Goal: Task Accomplishment & Management: Complete application form

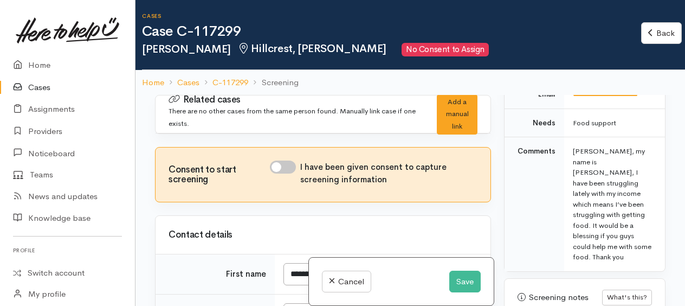
scroll to position [813, 0]
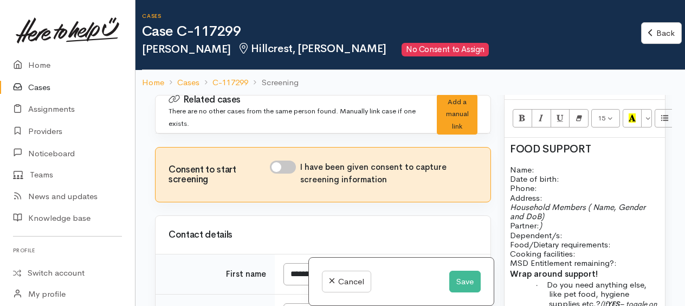
click at [278, 166] on input "I have been given consent to capture screening information" at bounding box center [283, 166] width 26 height 13
checkbox input "true"
click at [542, 165] on p "Name: Date of birth: Phone:" at bounding box center [585, 179] width 150 height 28
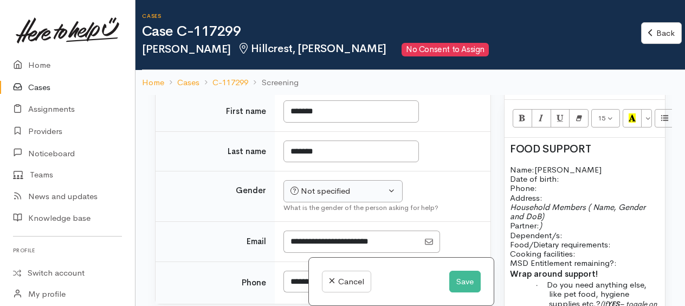
scroll to position [217, 0]
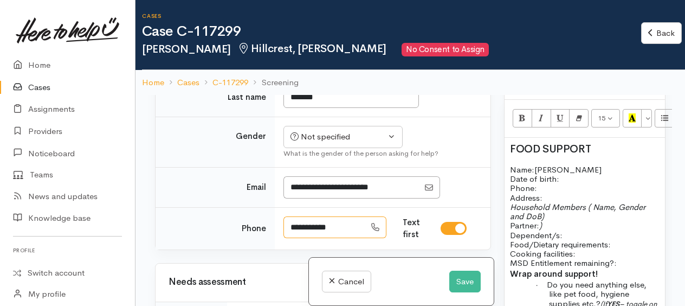
drag, startPoint x: 346, startPoint y: 225, endPoint x: 293, endPoint y: 219, distance: 53.4
click at [291, 222] on input "**********" at bounding box center [324, 227] width 82 height 22
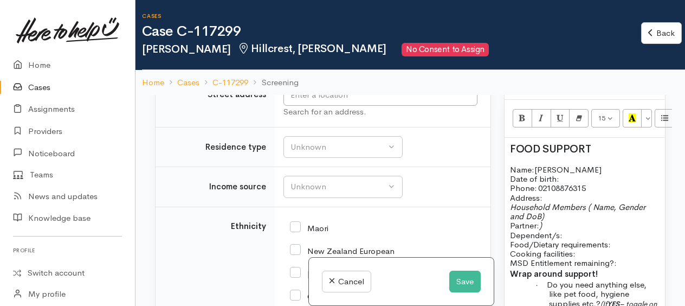
scroll to position [1176, 0]
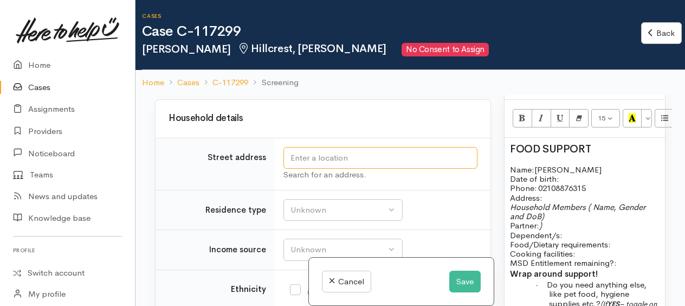
click at [300, 148] on input "text" at bounding box center [380, 158] width 194 height 22
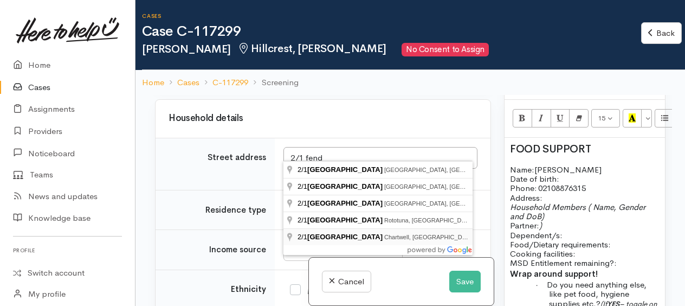
type input "2/1 Fend Street, Chartwell, Hamilton, New Zealand"
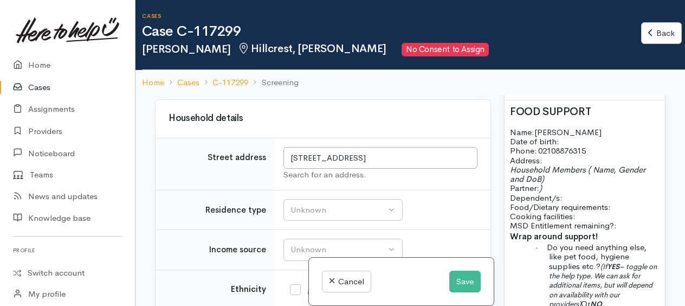
scroll to position [867, 0]
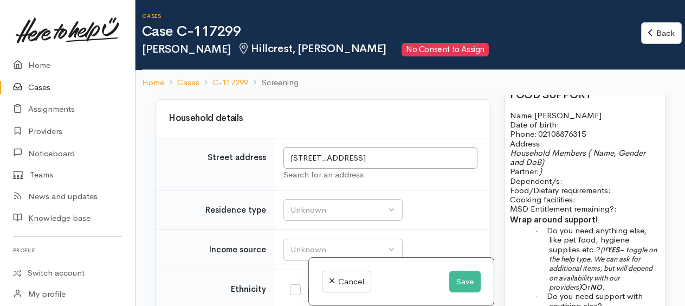
click at [564, 111] on p "Name: Tanisha Date of birth: Phone:   02108876315" at bounding box center [585, 125] width 150 height 28
click at [554, 139] on p "Address:" at bounding box center [585, 143] width 150 height 9
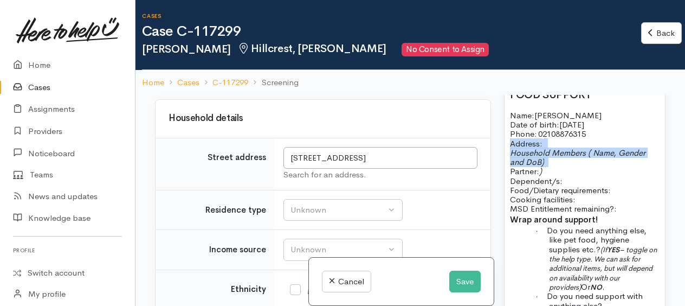
drag, startPoint x: 518, startPoint y: 127, endPoint x: 557, endPoint y: 145, distance: 42.4
click at [557, 145] on div "FOOD SUPPORT Name: Tanisha Date of birth: 29/10/2006 Phone:   02108876315 Addre…" at bounding box center [584, 288] width 160 height 410
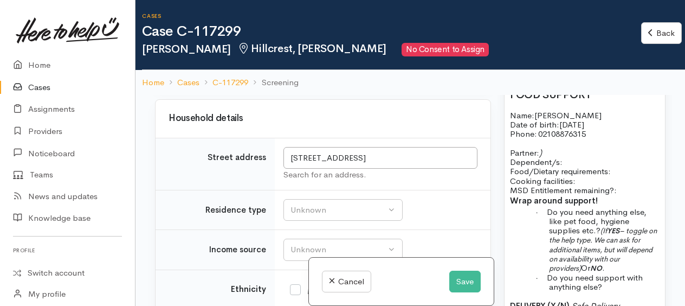
click at [554, 139] on p at bounding box center [585, 143] width 150 height 9
click at [547, 148] on p "Partner: ) Dependent/s:" at bounding box center [585, 157] width 150 height 19
click at [566, 148] on p "Partner: no Dependent/s:" at bounding box center [585, 157] width 150 height 19
click at [611, 166] on span "Food/Dietary requirements:" at bounding box center [560, 171] width 101 height 10
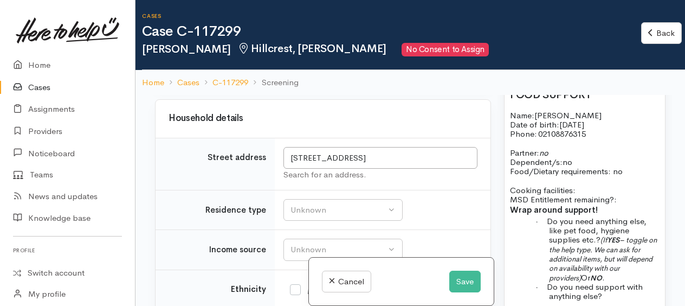
click at [590, 176] on p "Cooking facilities: MSD Entitlement remaining?:" at bounding box center [585, 190] width 150 height 28
click at [588, 176] on p "Cooking facilities: MSD Entitlement remaining?:" at bounding box center [585, 190] width 150 height 28
click at [627, 182] on p "Cooking facilities: yes MSD Entitlement remaining?:" at bounding box center [585, 190] width 150 height 28
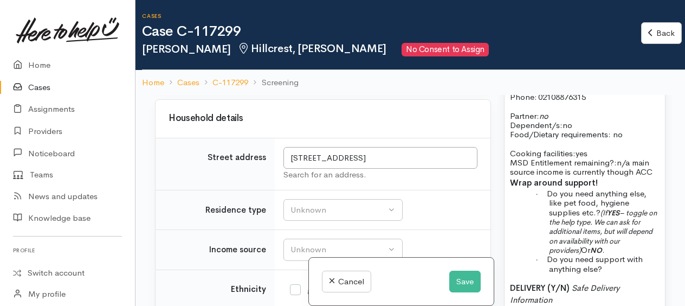
scroll to position [921, 0]
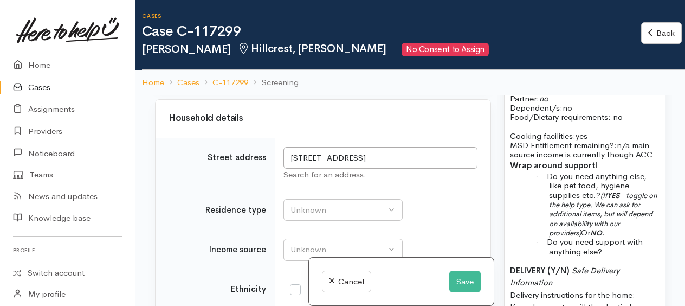
click at [656, 140] on div "FOOD SUPPORT Name: Tanisha Date of birth: 29/10/2006 Phone:   02108876315 Partn…" at bounding box center [584, 234] width 160 height 410
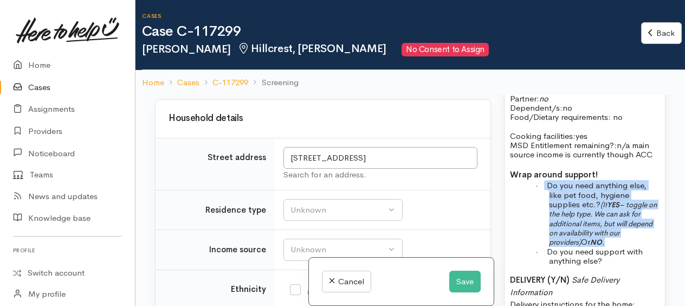
drag, startPoint x: 548, startPoint y: 171, endPoint x: 635, endPoint y: 224, distance: 102.1
click at [635, 224] on p "· Do you need anything else, like pet food, hygiene supplies etc.? (If YES – to…" at bounding box center [604, 213] width 111 height 66
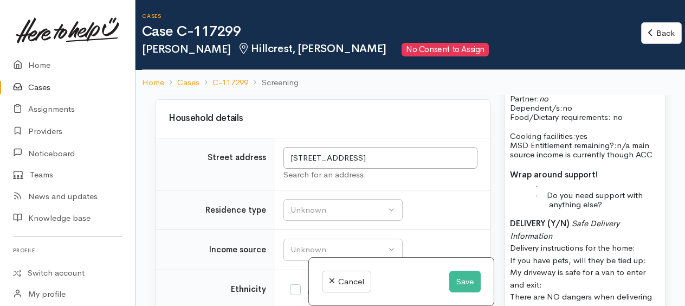
drag, startPoint x: 560, startPoint y: 170, endPoint x: 547, endPoint y: 166, distance: 13.7
click at [559, 180] on p "·" at bounding box center [604, 184] width 111 height 9
click at [547, 167] on div "FOOD SUPPORT Name: Tanisha Date of birth: 29/10/2006 Phone:   02108876315 Partn…" at bounding box center [584, 210] width 160 height 362
click at [572, 174] on div "FOOD SUPPORT Name: Tanisha Date of birth: 29/10/2006 Phone:   02108876315 Partn…" at bounding box center [584, 210] width 160 height 362
click at [606, 190] on span "Do you need support with anything else?" at bounding box center [595, 200] width 96 height 20
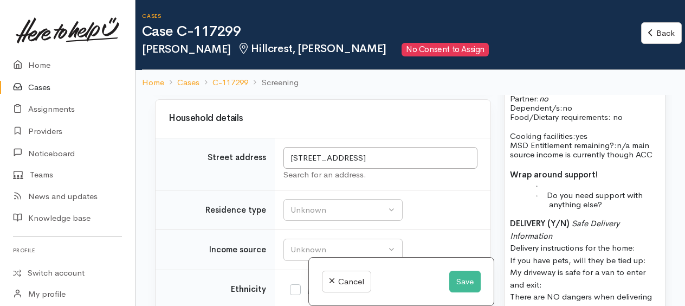
click at [561, 169] on b "Wrap around support!" at bounding box center [554, 174] width 88 height 10
click at [556, 180] on p "·" at bounding box center [604, 184] width 111 height 9
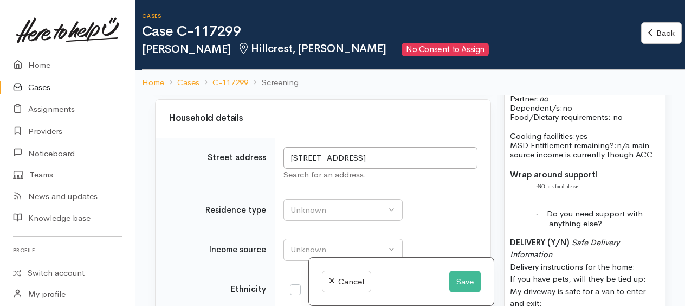
click at [617, 209] on p "· Do you need support with anything else?" at bounding box center [604, 218] width 111 height 19
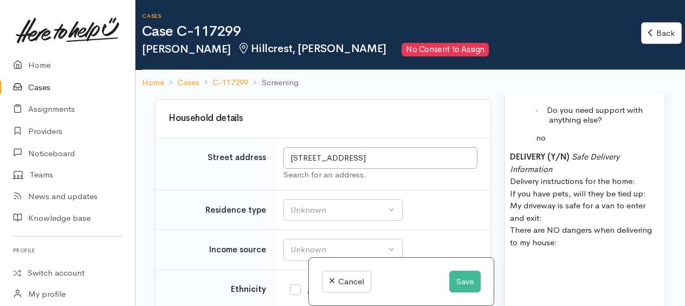
scroll to position [1029, 0]
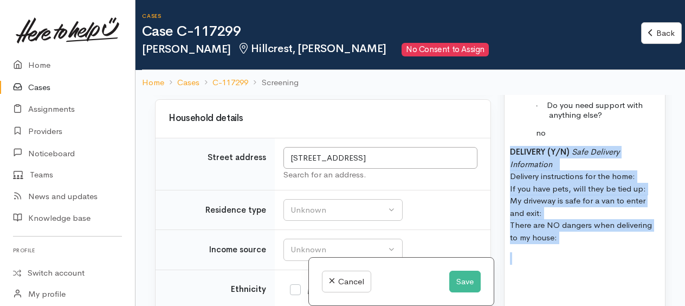
drag, startPoint x: 511, startPoint y: 134, endPoint x: 578, endPoint y: 234, distance: 120.2
click at [579, 239] on div "FOOD SUPPORT Name: Tanisha Date of birth: 29/10/2006 Phone:   02108876315 Partn…" at bounding box center [584, 120] width 160 height 399
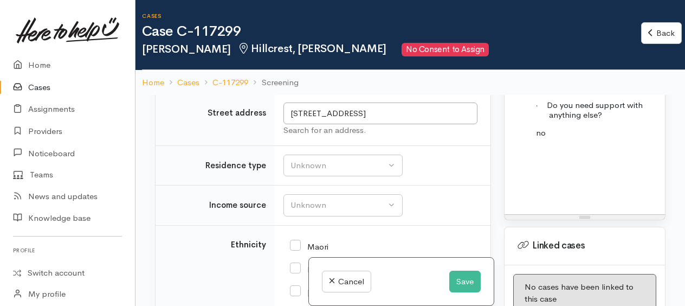
scroll to position [1230, 0]
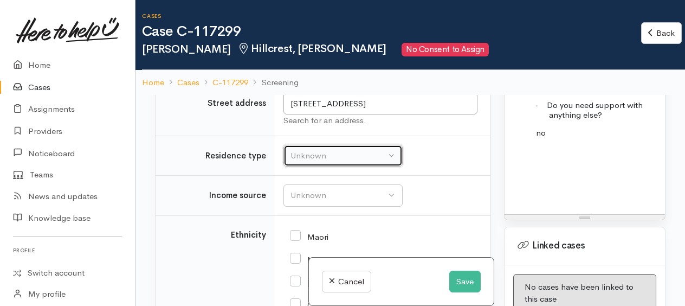
click at [308, 150] on div "Unknown" at bounding box center [337, 156] width 95 height 12
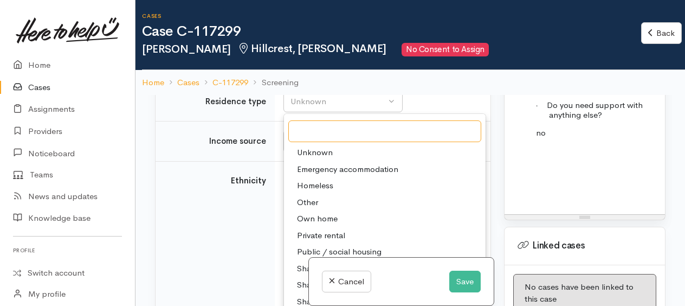
scroll to position [1338, 0]
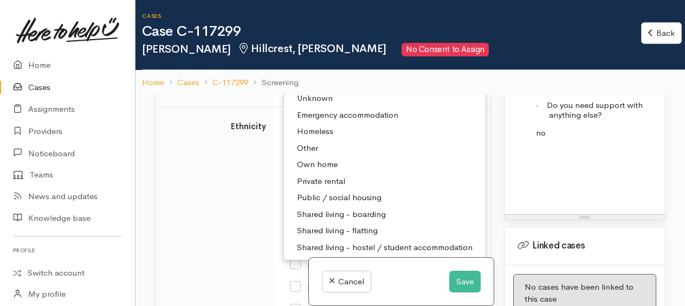
click at [348, 224] on span "Shared living - flatting" at bounding box center [337, 230] width 81 height 12
select select "5"
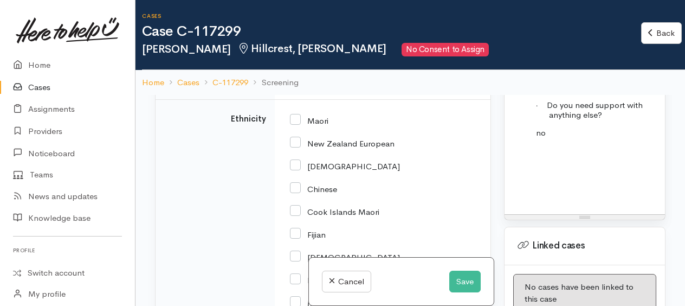
scroll to position [1292, 0]
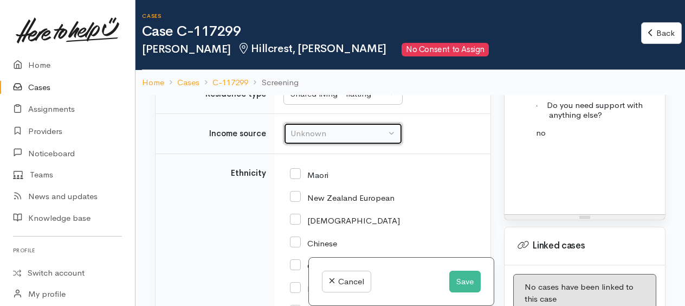
click at [295, 127] on div "Unknown" at bounding box center [337, 133] width 95 height 12
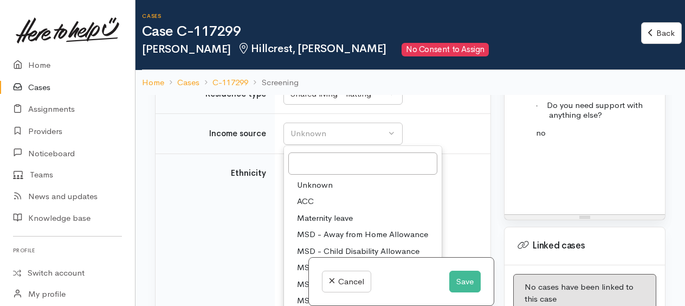
click at [306, 195] on span "ACC" at bounding box center [305, 201] width 17 height 12
select select "8"
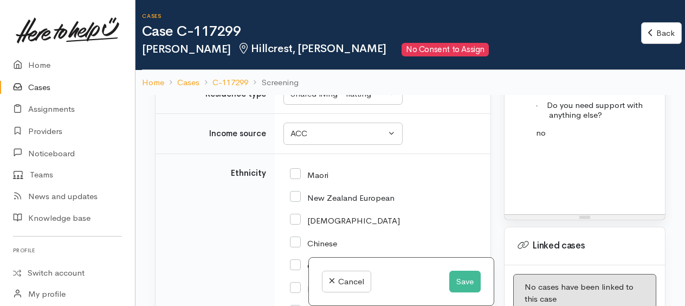
click at [296, 169] on input "Maori" at bounding box center [309, 174] width 38 height 10
checkbox input "true"
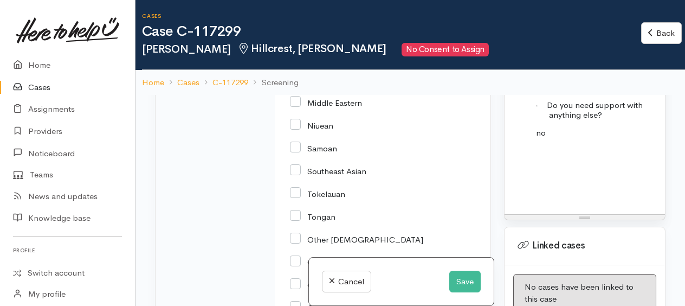
scroll to position [1562, 0]
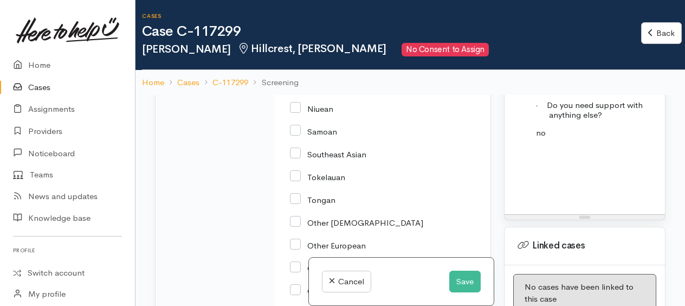
drag, startPoint x: 289, startPoint y: 121, endPoint x: 337, endPoint y: 126, distance: 47.9
click at [290, 126] on input "Samoan" at bounding box center [313, 131] width 47 height 10
checkbox input "true"
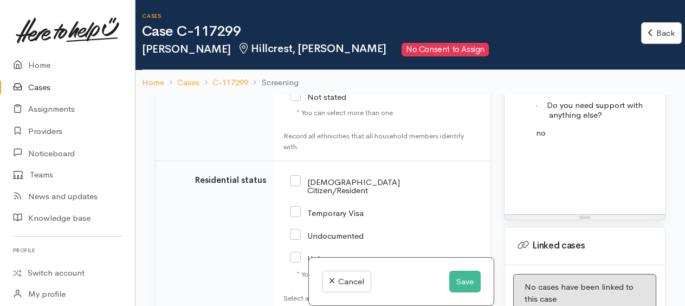
click at [296, 176] on input "NZ Citizen/Resident" at bounding box center [345, 185] width 110 height 18
checkbox input "true"
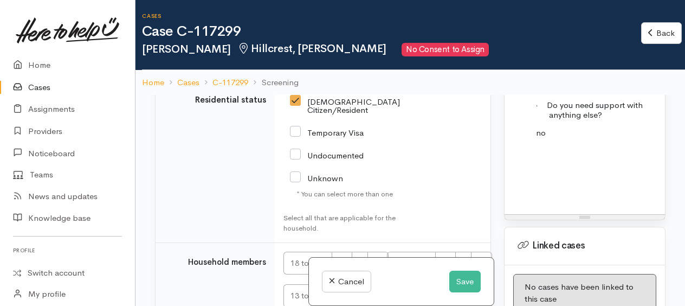
scroll to position [1934, 0]
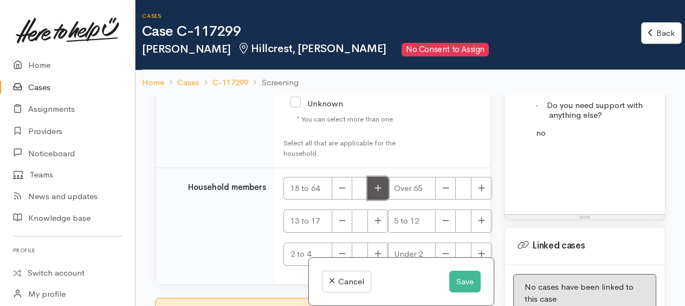
click at [378, 184] on icon "button" at bounding box center [377, 188] width 7 height 8
type input "1"
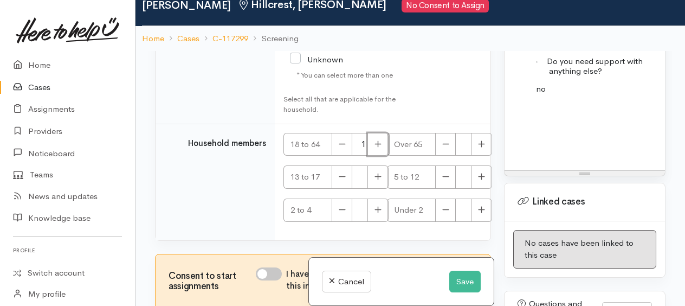
scroll to position [94, 0]
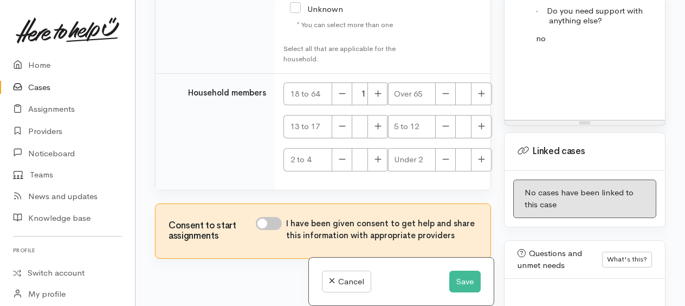
click at [258, 217] on input "I have been given consent to get help and share this information with appropria…" at bounding box center [269, 223] width 26 height 13
checkbox input "true"
click at [468, 285] on button "Save" at bounding box center [464, 281] width 31 height 22
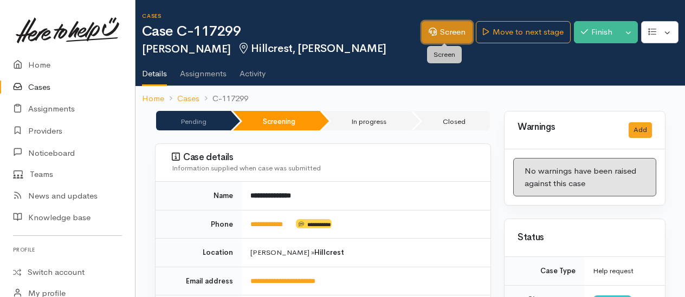
click at [447, 29] on link "Screen" at bounding box center [446, 32] width 51 height 22
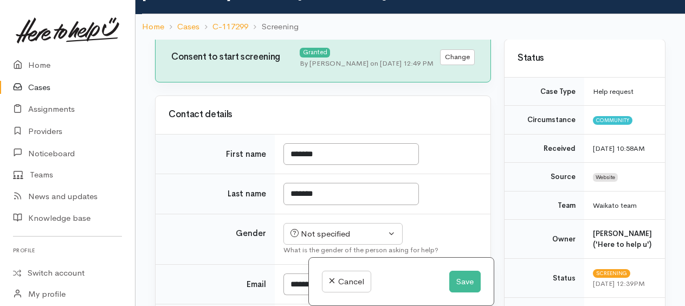
scroll to position [163, 0]
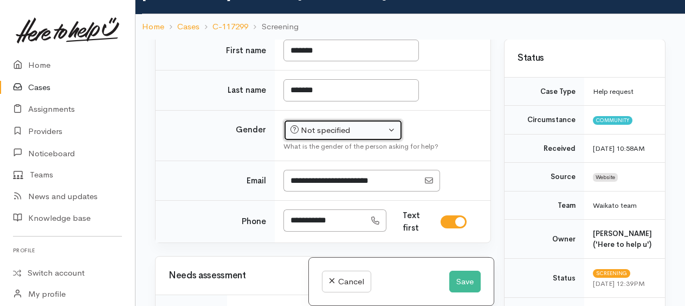
click at [303, 130] on div "Not specified" at bounding box center [337, 130] width 95 height 12
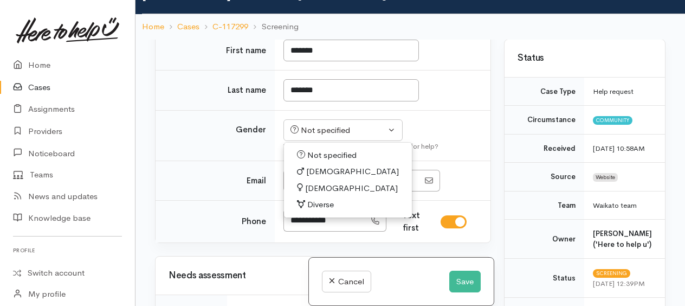
drag, startPoint x: 316, startPoint y: 189, endPoint x: 324, endPoint y: 161, distance: 28.1
click at [316, 187] on span "[DEMOGRAPHIC_DATA]" at bounding box center [351, 188] width 93 height 12
select select "[DEMOGRAPHIC_DATA]"
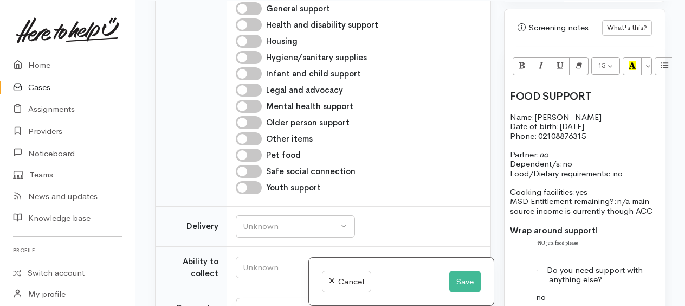
scroll to position [867, 0]
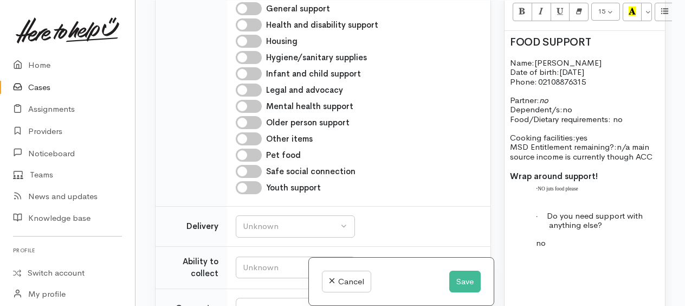
click at [595, 192] on p "· NO juts food please" at bounding box center [604, 187] width 111 height 9
click at [549, 192] on p "·" at bounding box center [604, 187] width 111 height 9
click at [605, 21] on button "7" at bounding box center [603, 12] width 25 height 18
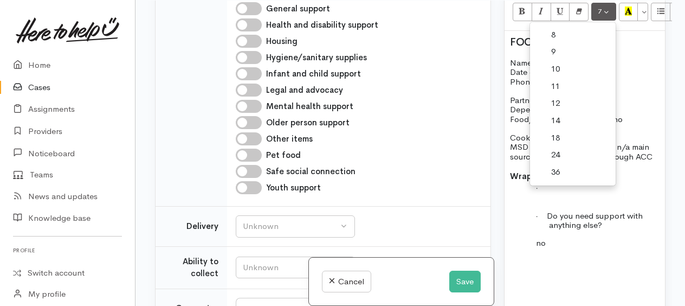
click at [556, 129] on link "14" at bounding box center [573, 120] width 86 height 17
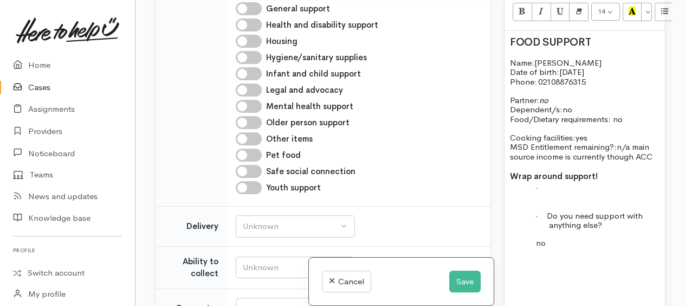
click at [552, 192] on p "· ﻿" at bounding box center [604, 187] width 111 height 9
click at [607, 21] on button "7" at bounding box center [603, 12] width 25 height 18
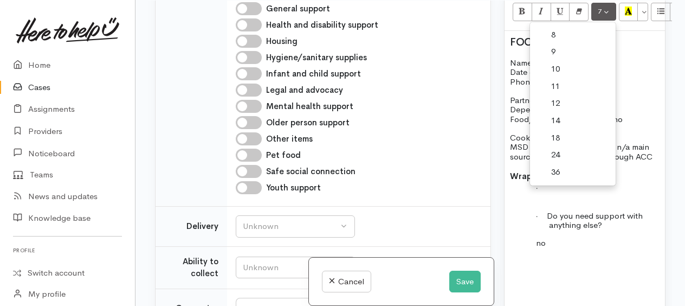
click at [555, 147] on link "18" at bounding box center [573, 137] width 86 height 17
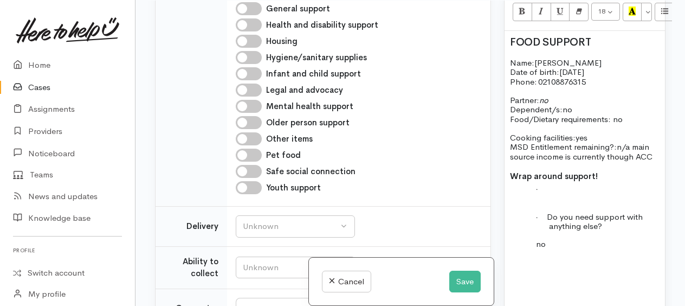
click at [542, 192] on span at bounding box center [540, 189] width 7 height 5
click at [605, 21] on button "7" at bounding box center [603, 12] width 25 height 18
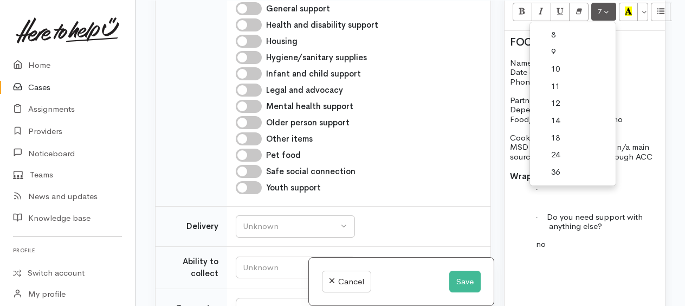
click at [558, 147] on link "18" at bounding box center [573, 137] width 86 height 17
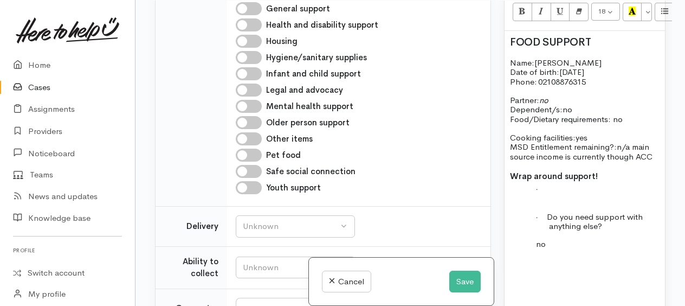
click at [568, 77] on span "[DATE]" at bounding box center [571, 72] width 25 height 10
click at [595, 231] on span "Do you need support with anything else?" at bounding box center [595, 221] width 96 height 20
click at [601, 231] on p "· Do you need any other support:" at bounding box center [604, 221] width 111 height 19
click at [549, 211] on p at bounding box center [604, 206] width 111 height 9
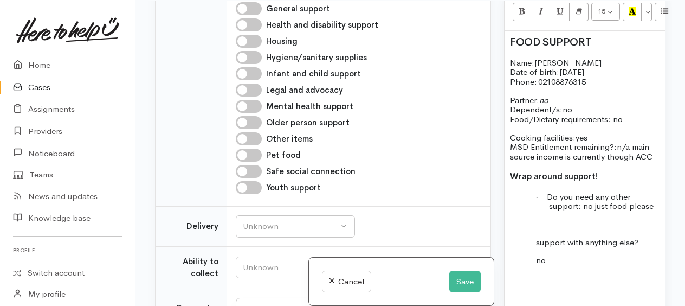
click at [657, 256] on div "FOOD SUPPORT Name: Tanisha Date of birth: 29/10/2006 Phone:   02108876315 Partn…" at bounding box center [584, 186] width 160 height 310
click at [531, 288] on div "FOOD SUPPORT Name: Tanisha Date of birth: 29/10/2006 Phone:   02108876315 Partn…" at bounding box center [584, 186] width 160 height 310
click at [513, 276] on div "FOOD SUPPORT Name: Tanisha Date of birth: 29/10/2006 Phone:   02108876315 Partn…" at bounding box center [584, 191] width 160 height 320
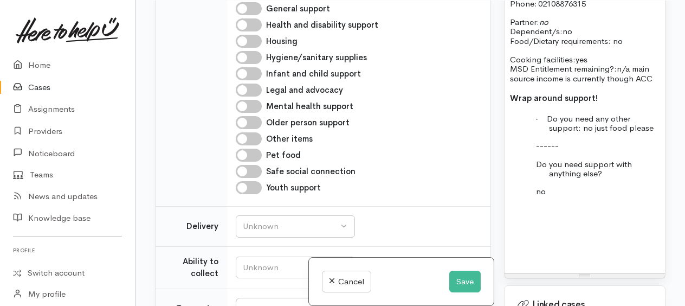
scroll to position [975, 0]
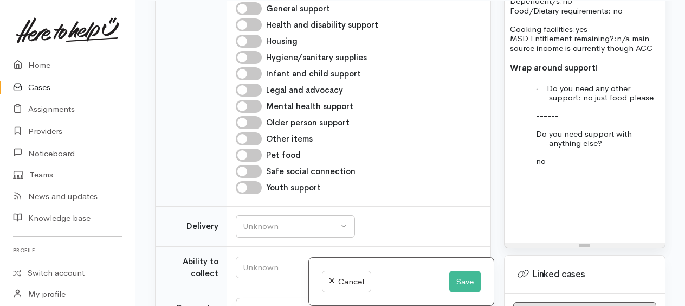
click at [569, 165] on p "no" at bounding box center [604, 160] width 111 height 9
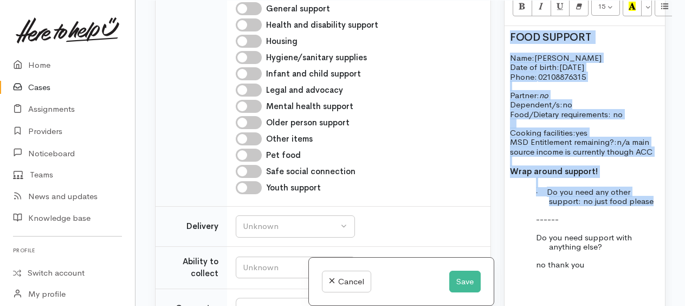
scroll to position [867, 0]
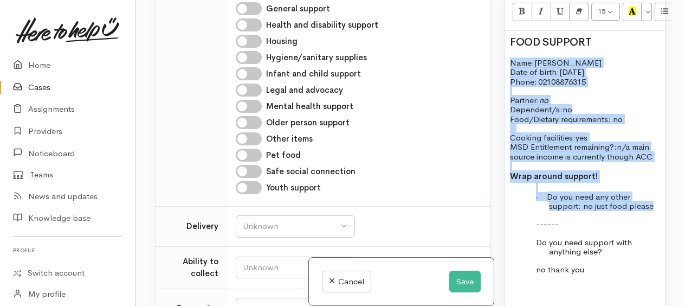
drag, startPoint x: 621, startPoint y: 144, endPoint x: 516, endPoint y: 108, distance: 111.2
click at [510, 98] on div "FOOD SUPPORT Name: Tanisha Date of birth: 29/10/2006 Phone:   02108876315 Partn…" at bounding box center [584, 191] width 160 height 320
copy div "Name: Tanisha Date of birth: 29/10/2006 Phone:   02108876315 Partner: no Depend…"
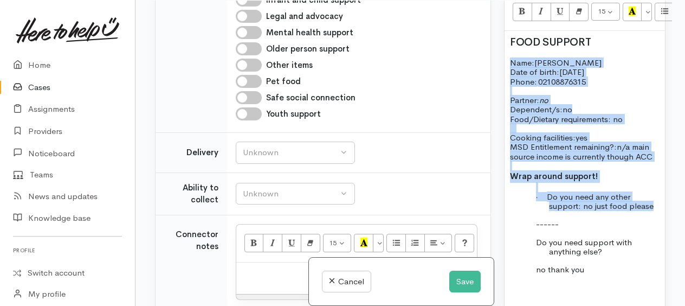
scroll to position [704, 0]
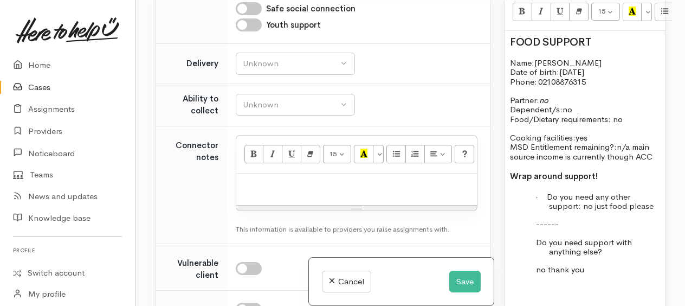
paste div
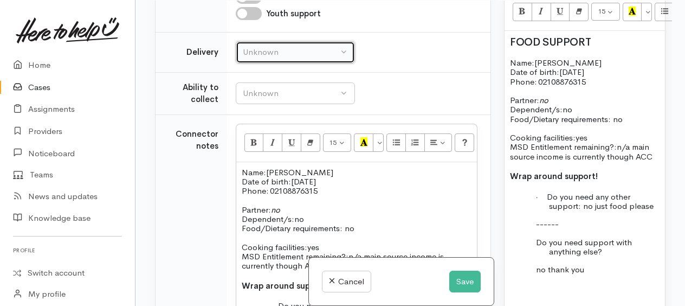
click at [255, 48] on div "Unknown" at bounding box center [290, 52] width 95 height 12
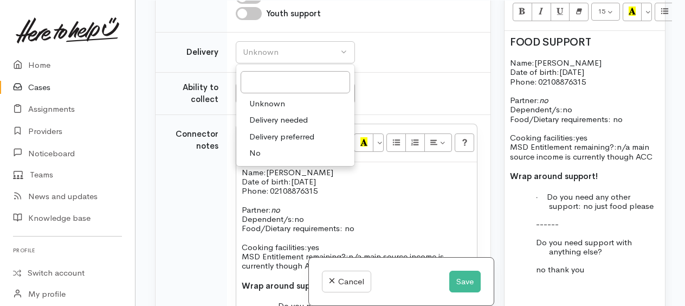
drag, startPoint x: 259, startPoint y: 145, endPoint x: 251, endPoint y: 97, distance: 48.8
click at [259, 145] on link "No" at bounding box center [295, 153] width 118 height 17
select select "1"
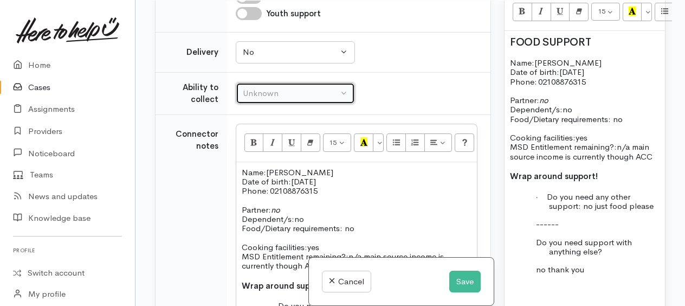
click at [250, 88] on div "Unknown" at bounding box center [290, 93] width 95 height 12
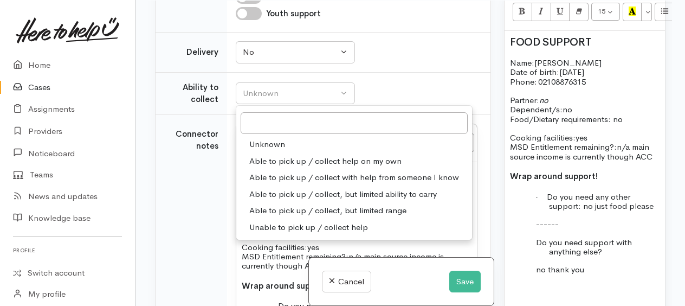
click at [296, 171] on span "Able to pick up / collect with help from someone I know" at bounding box center [354, 177] width 210 height 12
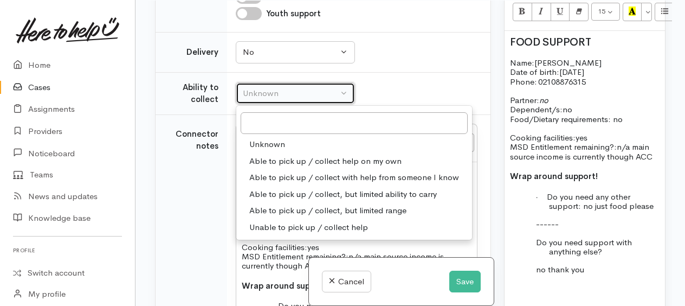
select select "5"
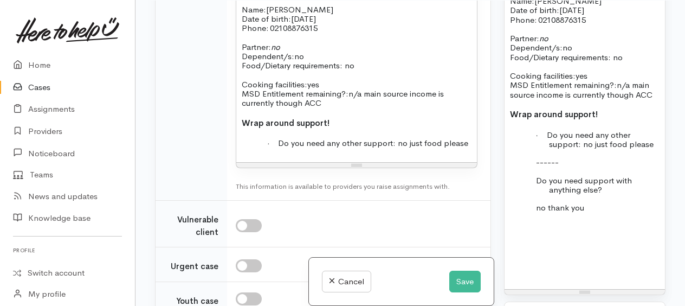
scroll to position [1029, 0]
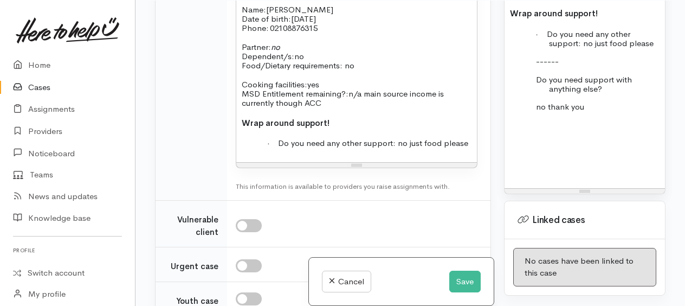
click at [656, 93] on div "FOOD SUPPORT Name: Tanisha Date of birth: 29/10/2006 Phone:   02108876315 Partn…" at bounding box center [584, 28] width 160 height 320
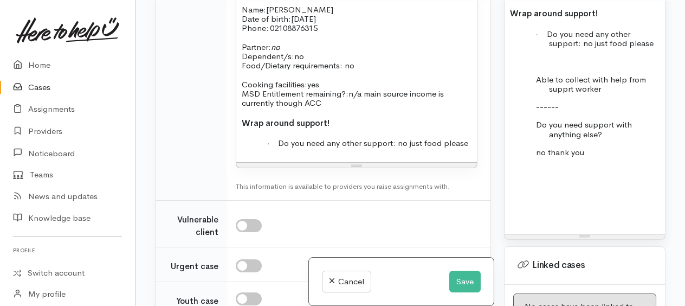
click at [568, 94] on span "Able to collect with help from supprt worker" at bounding box center [592, 84] width 112 height 20
click at [658, 170] on div "FOOD SUPPORT Name: Tanisha Date of birth: 29/10/2006 Phone:   02108876315 Partn…" at bounding box center [584, 50] width 160 height 365
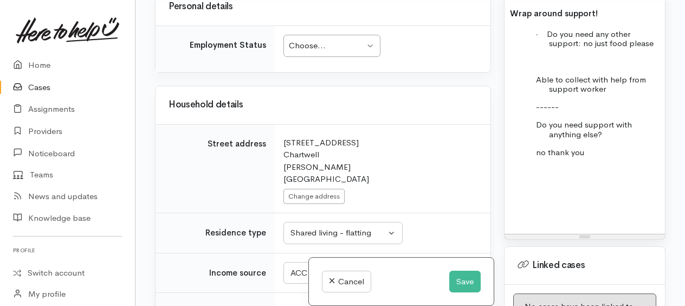
scroll to position [1203, 0]
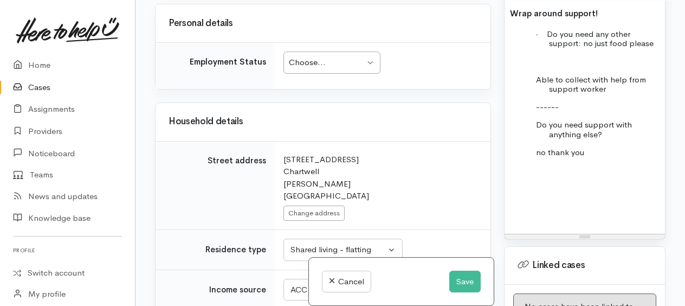
click at [309, 56] on div "Choose..." at bounding box center [327, 62] width 76 height 12
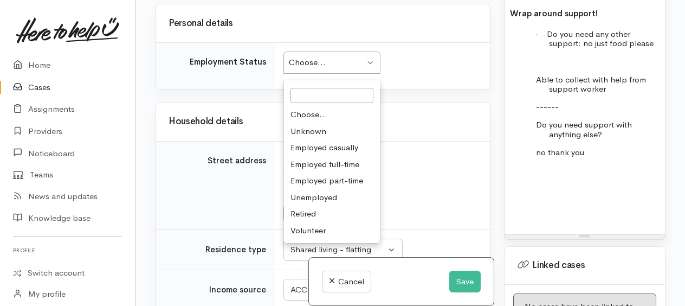
drag, startPoint x: 308, startPoint y: 191, endPoint x: 301, endPoint y: 179, distance: 13.4
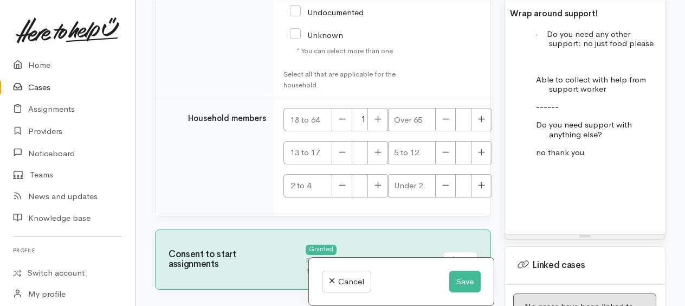
scroll to position [2101, 0]
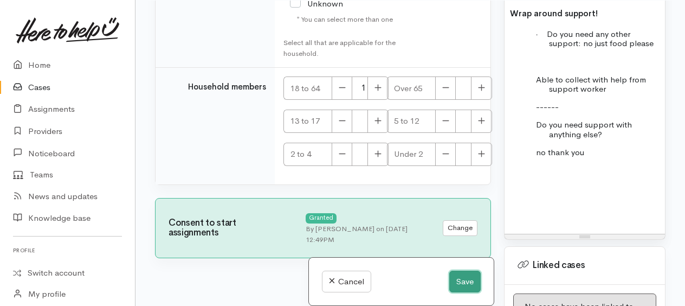
click at [468, 282] on button "Save" at bounding box center [464, 281] width 31 height 22
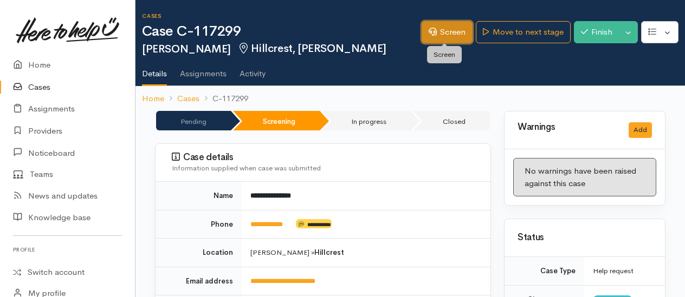
click at [442, 39] on link "Screen" at bounding box center [446, 32] width 51 height 22
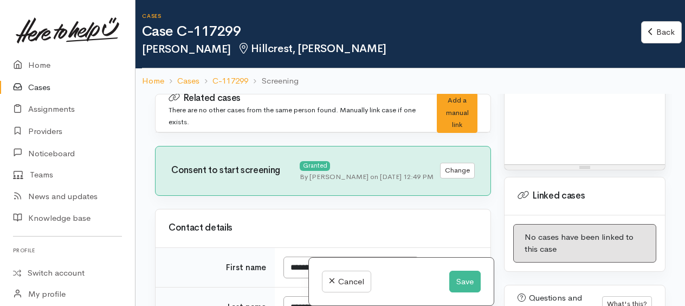
scroll to position [1084, 0]
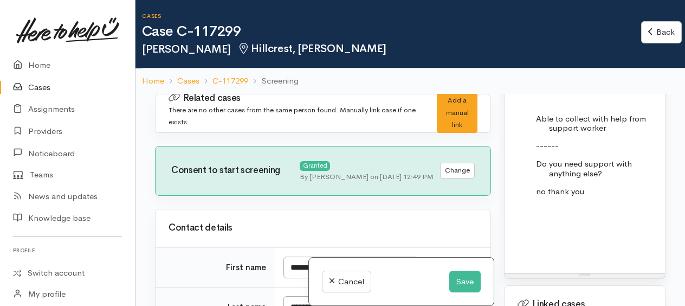
drag, startPoint x: 530, startPoint y: 164, endPoint x: 606, endPoint y: 170, distance: 76.7
click at [609, 172] on div "FOOD SUPPORT Name: Tanisha Date of birth: 29/10/2006 Phone:   02108876315 Partn…" at bounding box center [584, 89] width 160 height 365
drag, startPoint x: 605, startPoint y: 150, endPoint x: 636, endPoint y: 130, distance: 36.5
click at [636, 87] on span "Do you need any other support: no just food please" at bounding box center [600, 78] width 107 height 20
drag, startPoint x: 535, startPoint y: 167, endPoint x: 597, endPoint y: 172, distance: 62.0
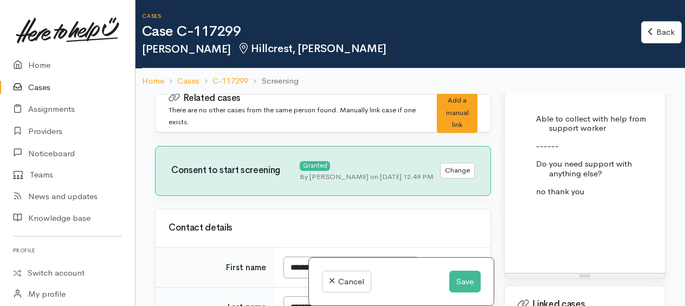
click at [607, 176] on div "FOOD SUPPORT Name: Tanisha Date of birth: 29/10/2006 Phone:   02108876315 Partn…" at bounding box center [584, 89] width 160 height 365
copy span "Able to collect with help from support worker"
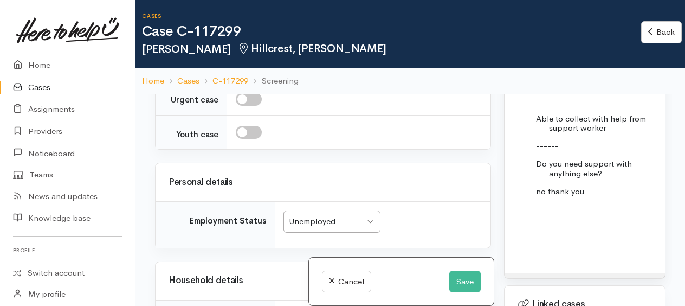
scroll to position [975, 0]
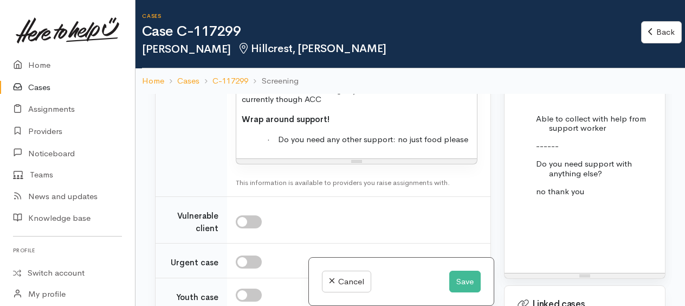
click at [469, 129] on div "Name: Tanisha Date of birth: 29/10/2006 Phone:   02108876315 Partner: no Depend…" at bounding box center [356, 77] width 241 height 163
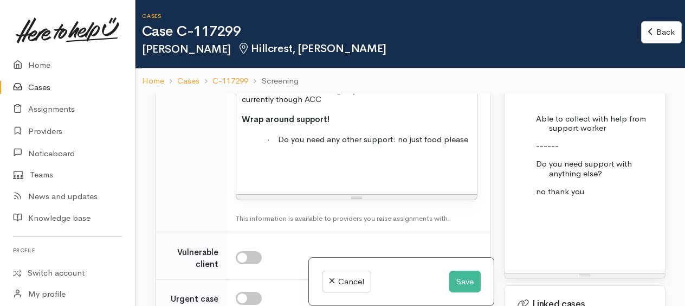
paste div
click at [261, 155] on div "Name: Tanisha Date of birth: 29/10/2006 Phone:   02108876315 Partner: no Depend…" at bounding box center [356, 95] width 241 height 199
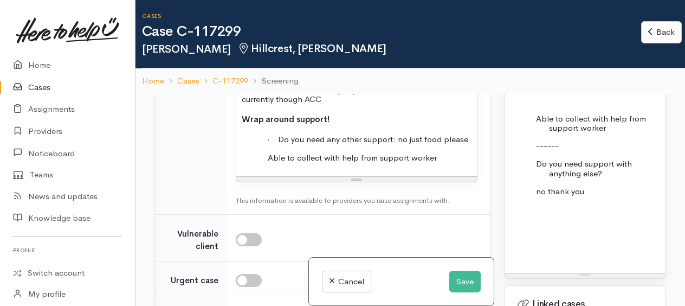
click at [469, 133] on div "Name: Tanisha Date of birth: 29/10/2006 Phone:   02108876315 Partner: no Depend…" at bounding box center [356, 86] width 241 height 180
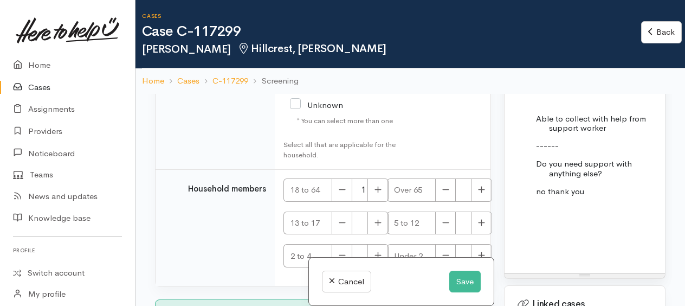
scroll to position [2138, 0]
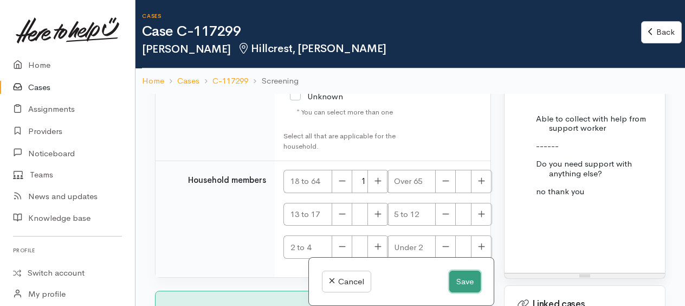
click at [465, 286] on button "Save" at bounding box center [464, 281] width 31 height 22
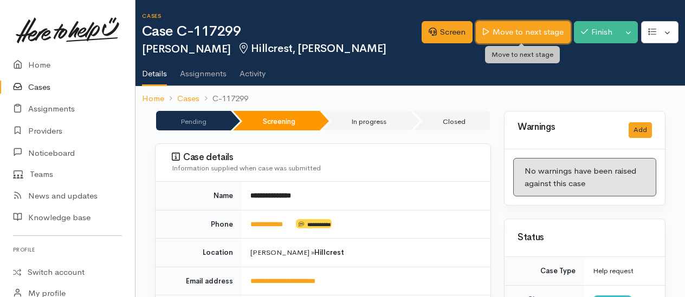
click at [515, 28] on link "Move to next stage" at bounding box center [523, 32] width 94 height 22
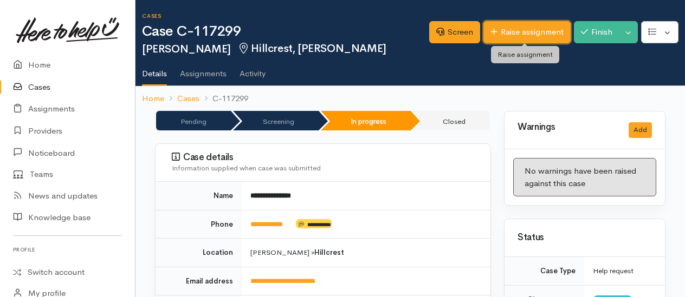
click at [506, 33] on link "Raise assignment" at bounding box center [526, 32] width 87 height 22
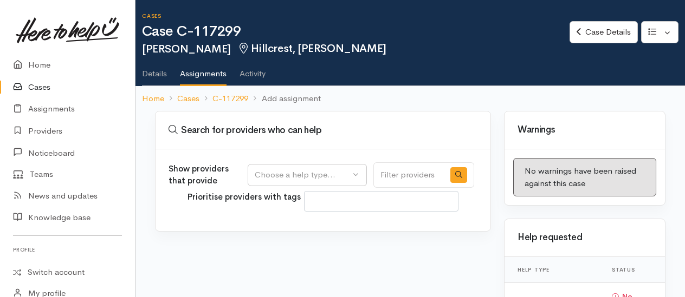
select select
drag, startPoint x: 306, startPoint y: 171, endPoint x: 296, endPoint y: 189, distance: 19.9
click at [305, 171] on div "Choose a help type..." at bounding box center [302, 175] width 95 height 12
click at [283, 226] on span "Food support" at bounding box center [286, 226] width 50 height 12
select select "3"
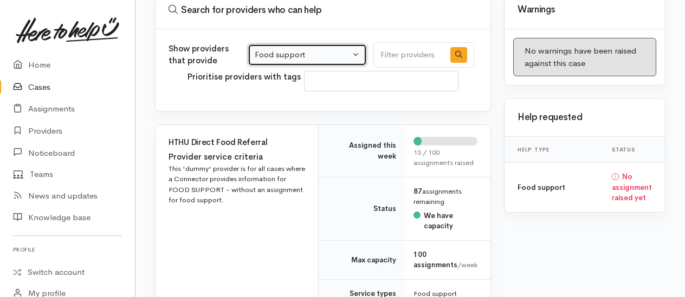
scroll to position [379, 0]
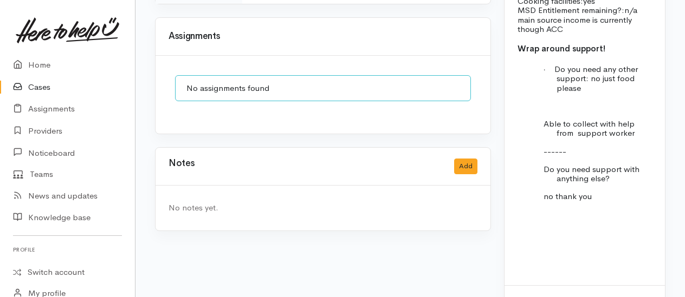
scroll to position [989, 0]
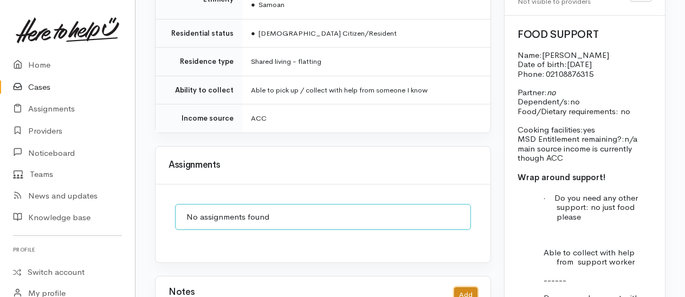
click at [472, 288] on button "Add" at bounding box center [465, 296] width 23 height 16
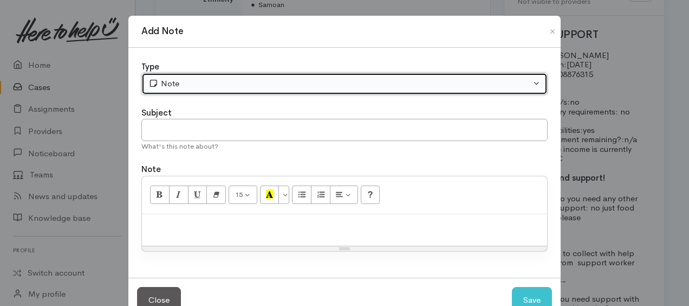
drag, startPoint x: 172, startPoint y: 84, endPoint x: 183, endPoint y: 99, distance: 17.9
click at [172, 84] on div "Note" at bounding box center [339, 83] width 382 height 12
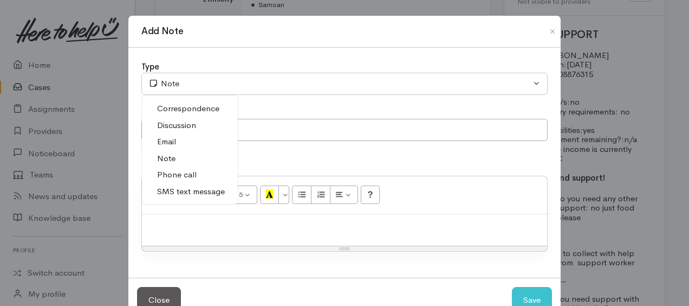
click at [192, 174] on span "Phone call" at bounding box center [177, 174] width 40 height 12
select select "3"
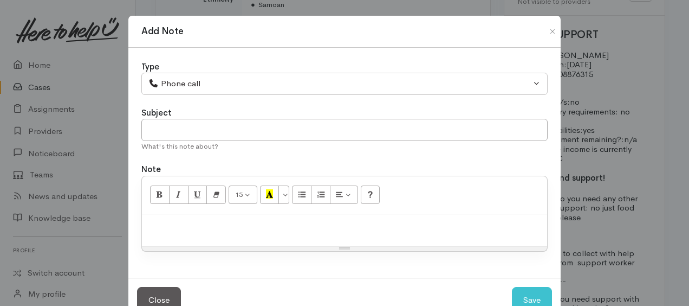
click at [204, 220] on p at bounding box center [344, 225] width 394 height 12
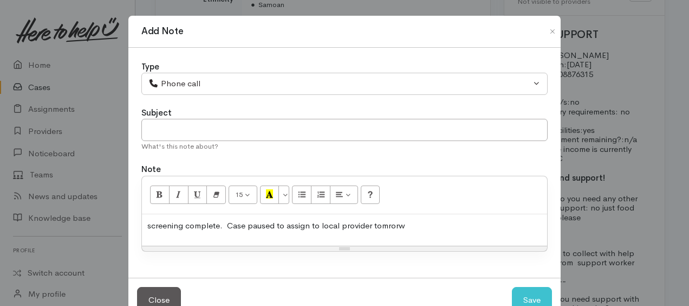
click at [368, 224] on p "screening complete. Case paused to assign to local provider tomrorw" at bounding box center [344, 225] width 394 height 12
click at [528, 287] on button "Save" at bounding box center [532, 300] width 40 height 27
select select "1"
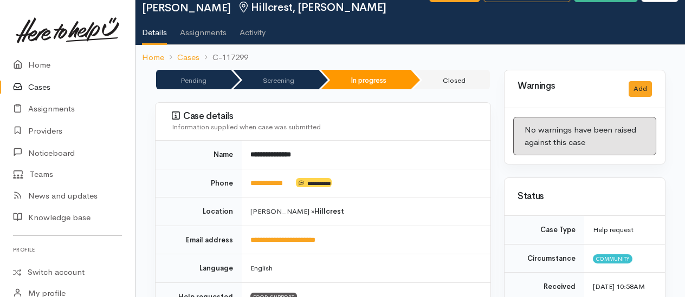
scroll to position [0, 0]
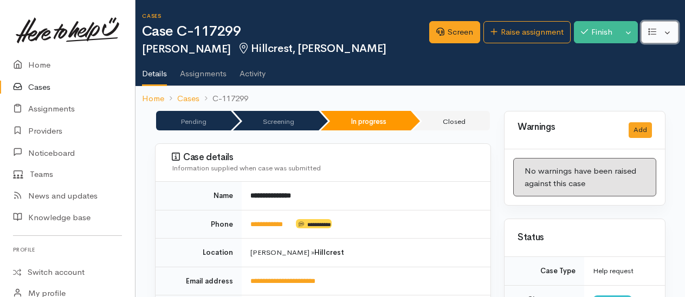
click at [661, 35] on button "button" at bounding box center [659, 32] width 37 height 22
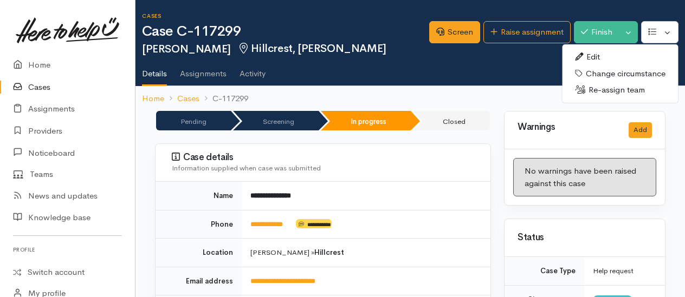
drag, startPoint x: 599, startPoint y: 60, endPoint x: 592, endPoint y: 60, distance: 7.6
click at [599, 60] on link "Edit" at bounding box center [620, 57] width 116 height 17
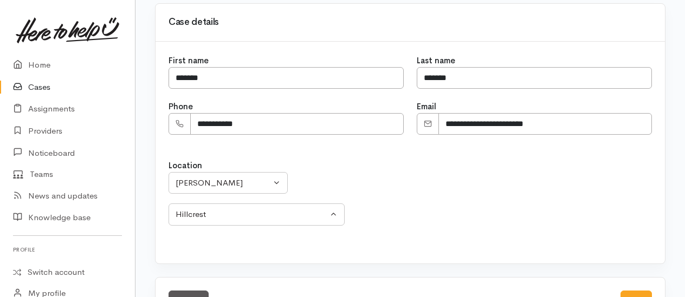
scroll to position [108, 0]
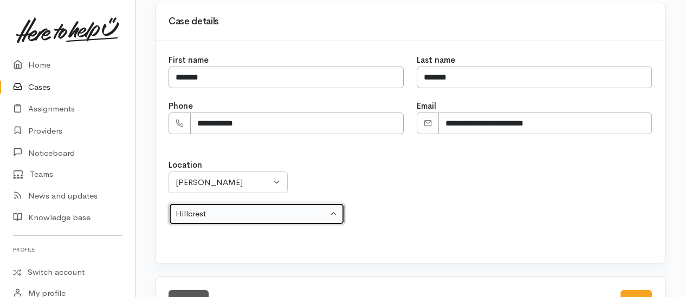
click at [233, 213] on div "Hillcrest" at bounding box center [252, 214] width 152 height 12
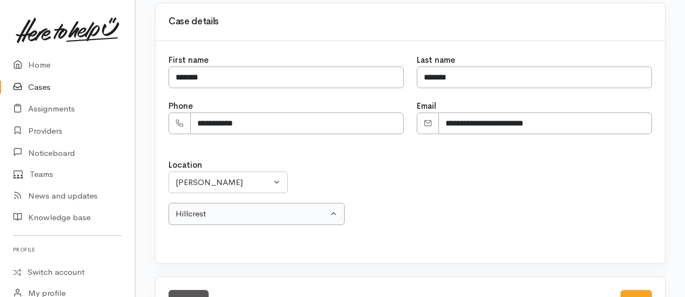
select select "24"
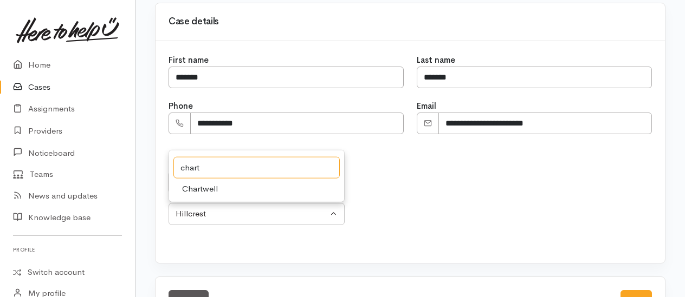
type input "chart"
drag, startPoint x: 219, startPoint y: 186, endPoint x: 248, endPoint y: 185, distance: 28.7
click at [219, 186] on link "Chartwell" at bounding box center [256, 189] width 175 height 17
select select "5"
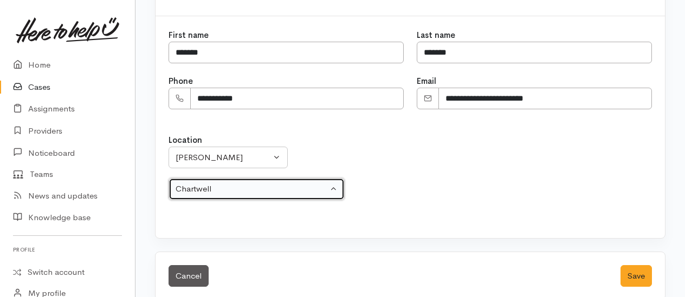
scroll to position [146, 0]
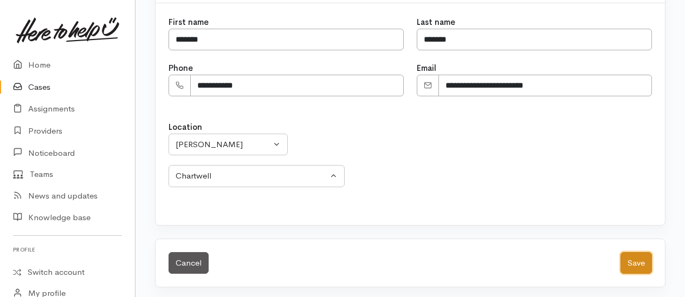
click at [637, 263] on button "Save" at bounding box center [635, 263] width 31 height 22
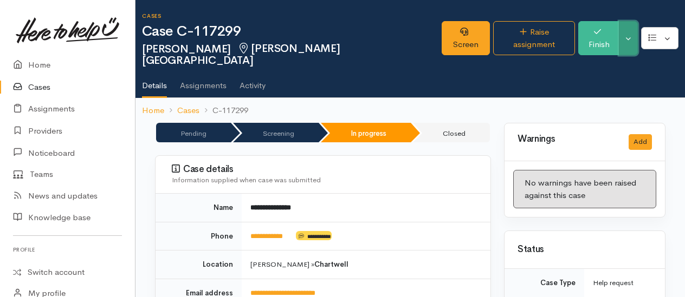
click at [632, 38] on button "Toggle Dropdown" at bounding box center [628, 38] width 19 height 34
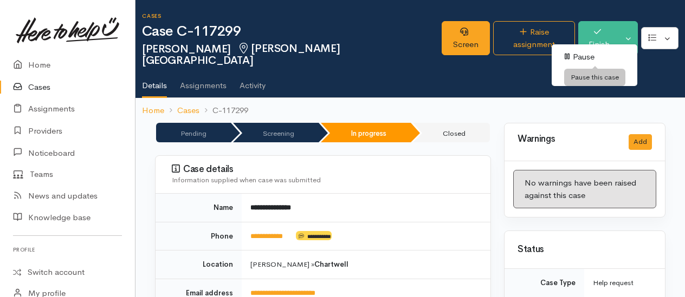
click at [585, 57] on link "Pause" at bounding box center [595, 57] width 86 height 17
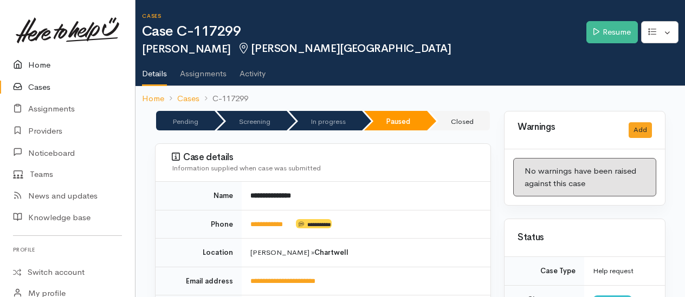
drag, startPoint x: 41, startPoint y: 64, endPoint x: 50, endPoint y: 66, distance: 8.9
click at [42, 64] on link "Home" at bounding box center [67, 65] width 135 height 22
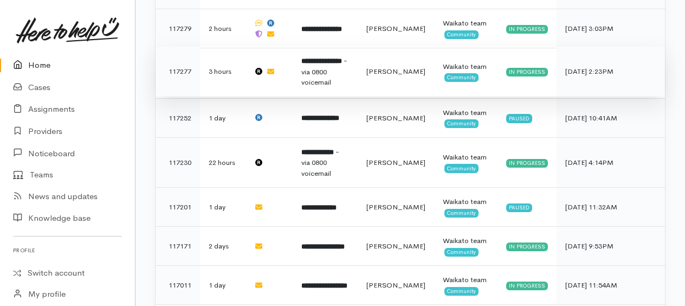
scroll to position [631, 0]
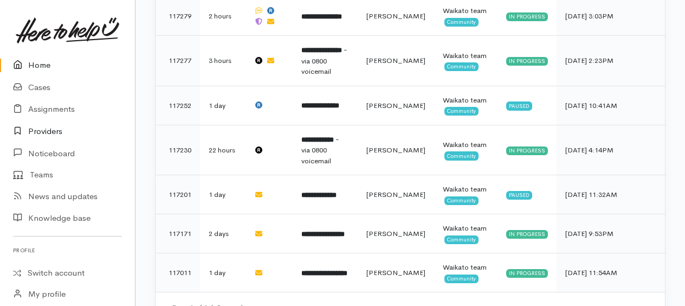
click at [50, 126] on link "Providers" at bounding box center [67, 131] width 135 height 22
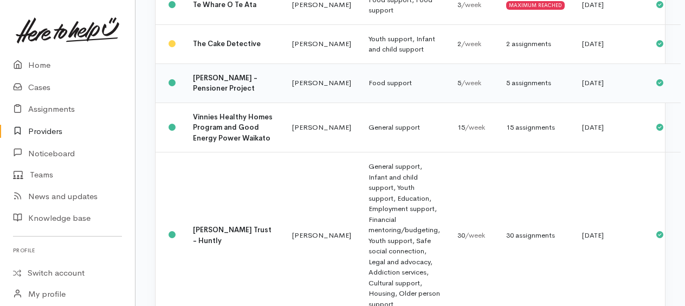
scroll to position [1896, 0]
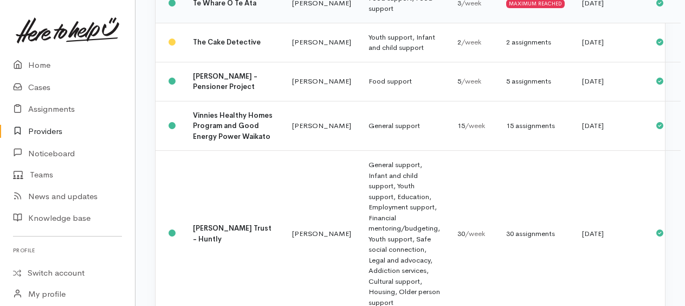
click at [210, 8] on b "Te Whare O Te Ata" at bounding box center [224, 2] width 63 height 9
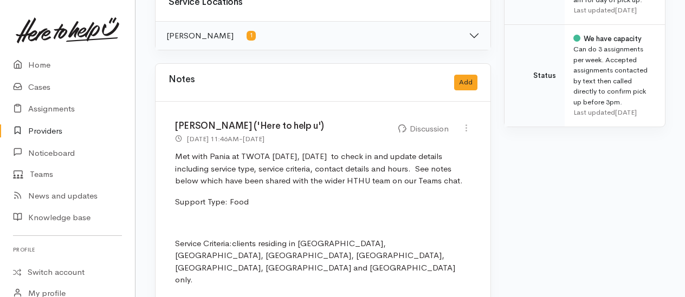
scroll to position [704, 0]
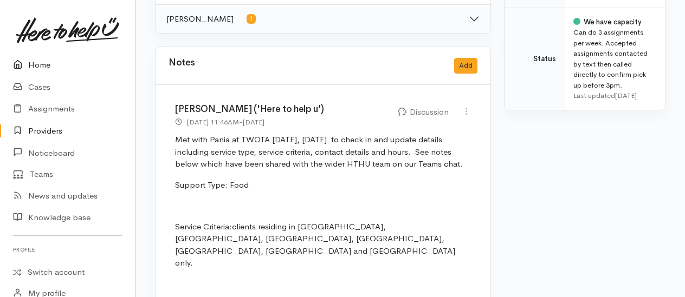
click at [29, 63] on link "Home" at bounding box center [67, 65] width 135 height 22
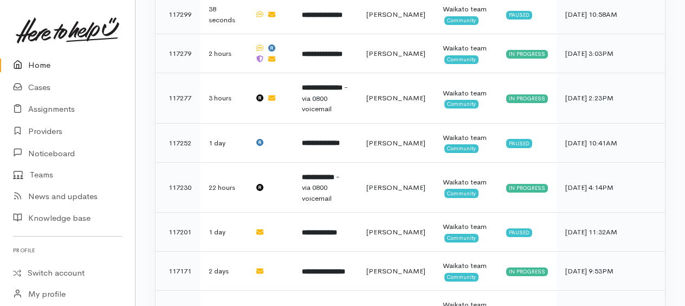
scroll to position [577, 0]
